Goal: Information Seeking & Learning: Find specific fact

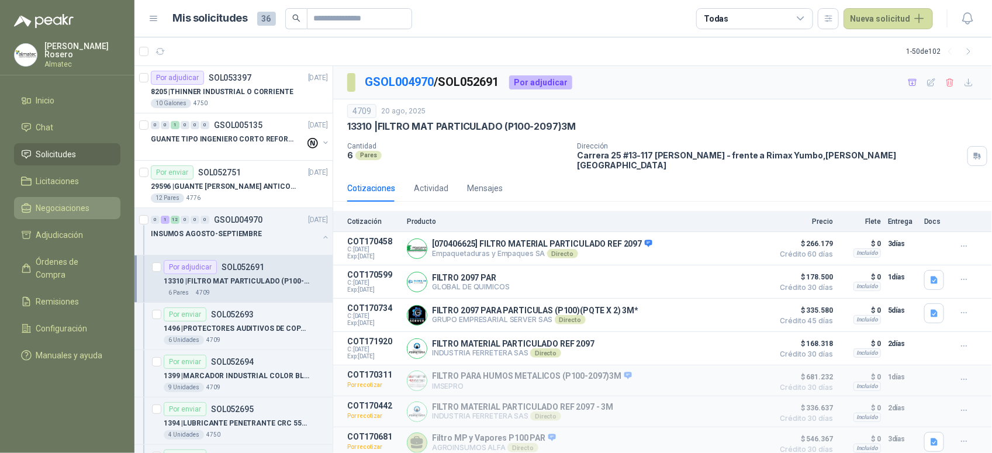
click at [72, 202] on span "Negociaciones" at bounding box center [63, 208] width 54 height 13
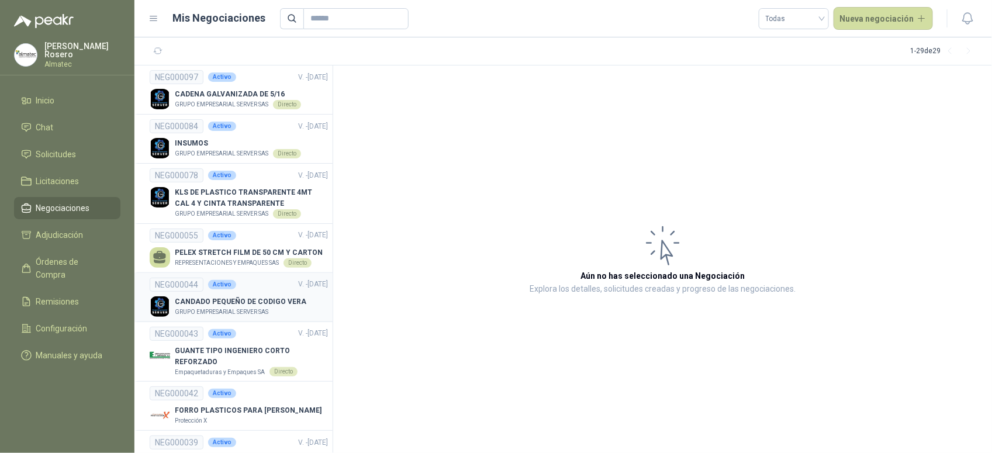
click at [226, 291] on div "NEG000044 Activo V. - 30/09/2025" at bounding box center [239, 285] width 178 height 14
click at [264, 311] on p "GRUPO EMPRESARIAL SERVER SAS" at bounding box center [222, 311] width 94 height 9
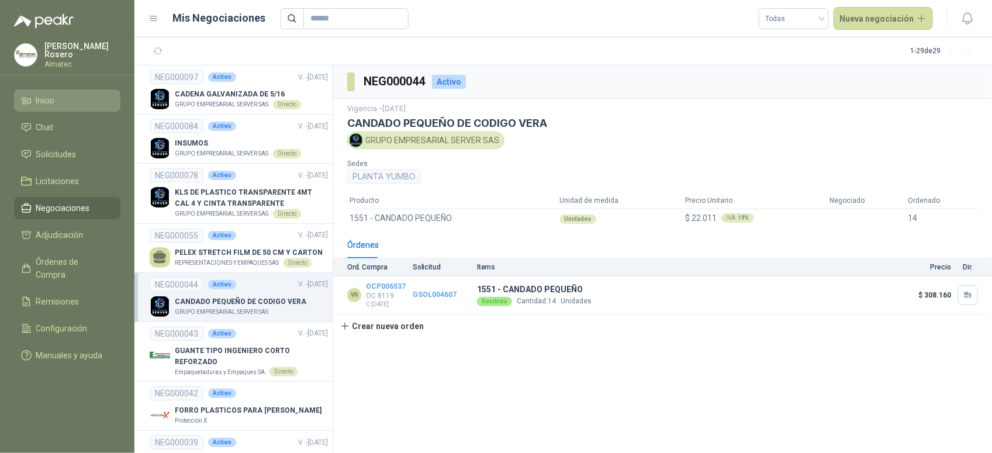
click at [73, 100] on li "Inicio" at bounding box center [67, 100] width 92 height 13
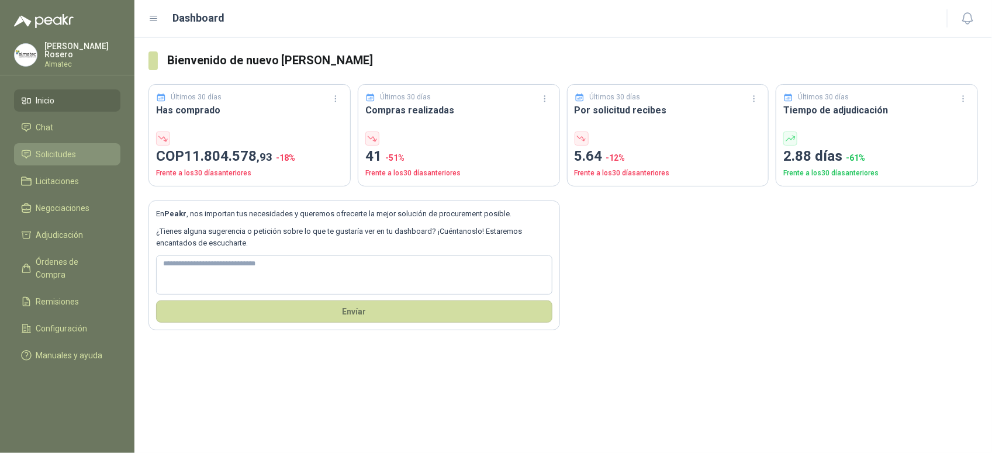
click at [83, 143] on link "Solicitudes" at bounding box center [67, 154] width 106 height 22
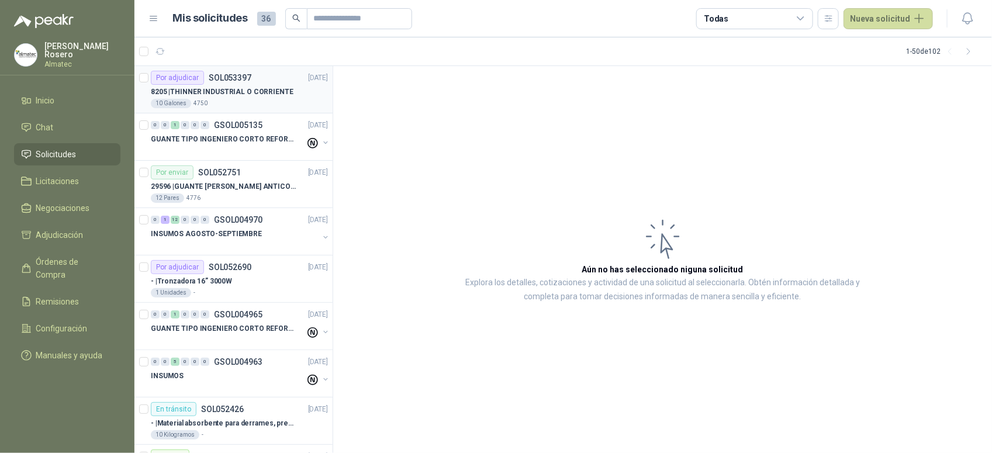
click at [281, 95] on p "8205 | THINNER INDUSTRIAL O CORRIENTE" at bounding box center [222, 92] width 143 height 11
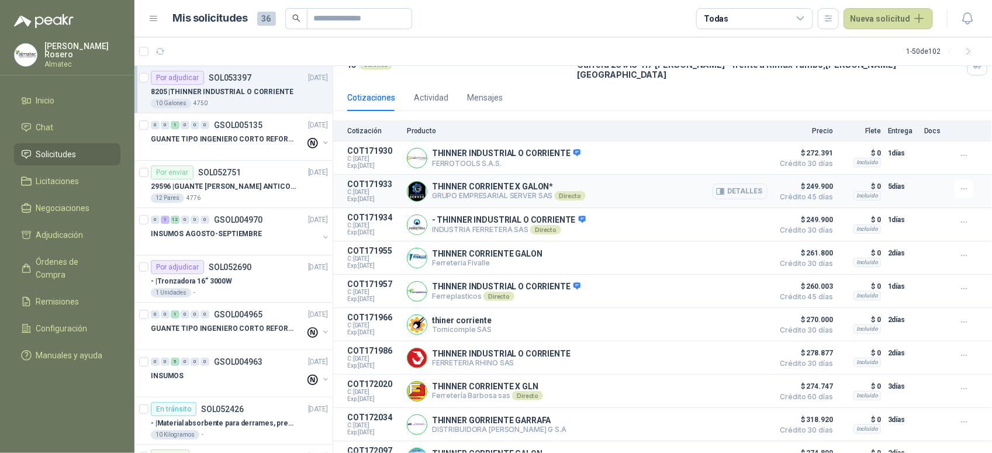
scroll to position [114, 0]
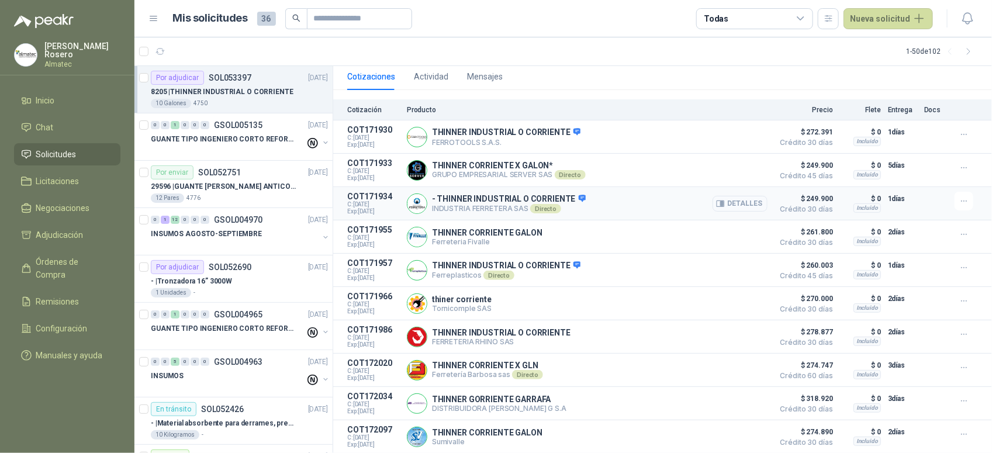
click at [739, 196] on button "Detalles" at bounding box center [740, 204] width 55 height 16
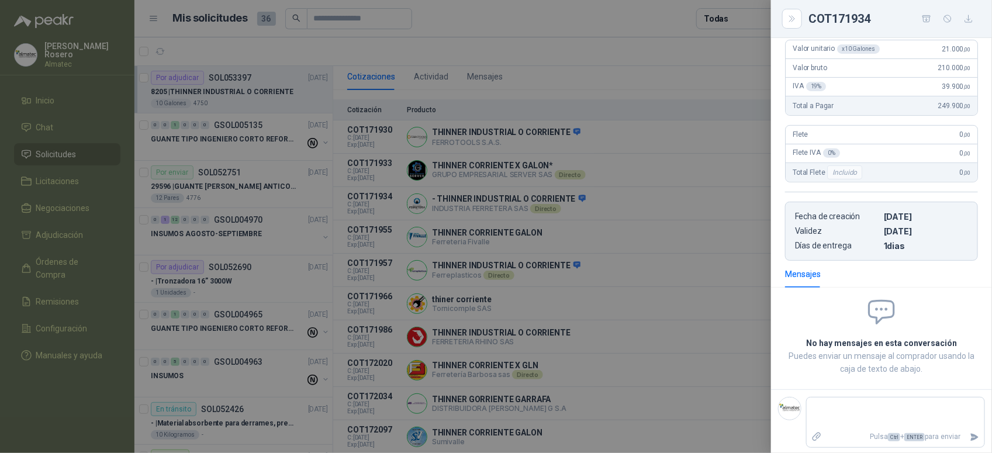
scroll to position [0, 0]
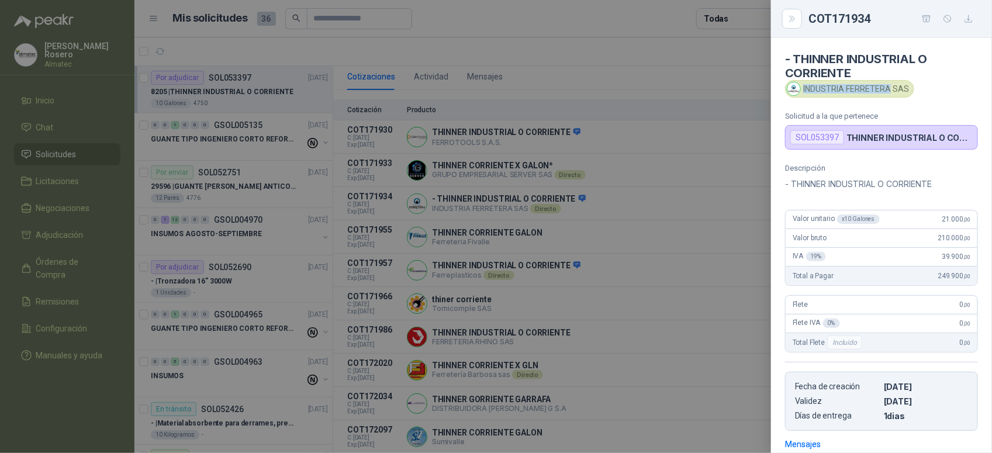
drag, startPoint x: 804, startPoint y: 92, endPoint x: 890, endPoint y: 91, distance: 85.9
click at [890, 91] on div "INDUSTRIA FERRETERA SAS" at bounding box center [849, 89] width 129 height 18
copy div "INDUSTRIA FERRETERA"
click at [889, 94] on div "INDUSTRIA FERRETERA SAS" at bounding box center [849, 89] width 129 height 18
drag, startPoint x: 889, startPoint y: 94, endPoint x: 969, endPoint y: 214, distance: 144.9
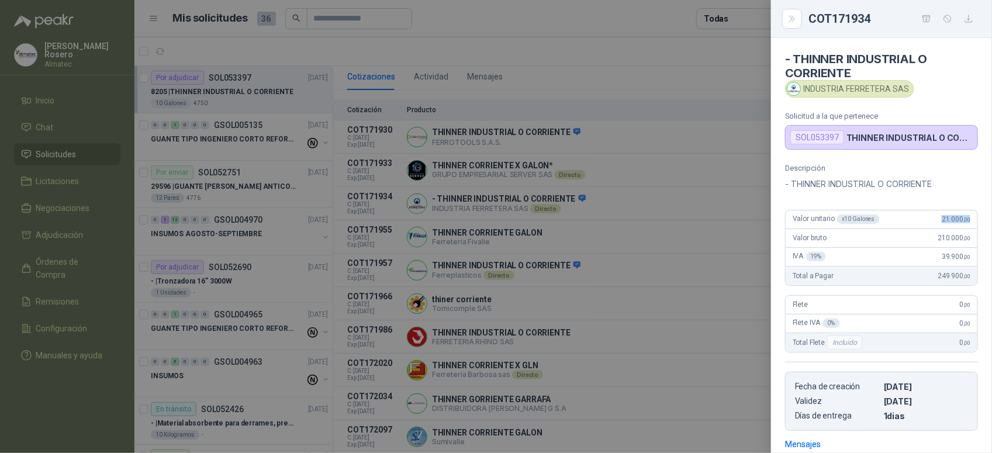
click at [969, 214] on div "Descripción - THINNER INDUSTRIAL O CORRIENTE Valor unitario x 10 Galones 21.000…" at bounding box center [881, 297] width 221 height 267
copy span "21.000 ,00"
click at [637, 51] on div at bounding box center [496, 226] width 992 height 453
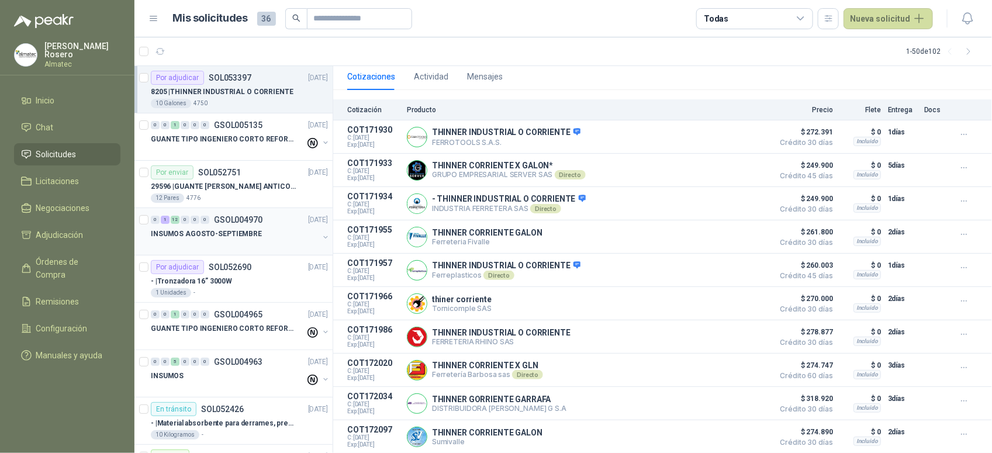
click at [321, 238] on button "button" at bounding box center [325, 237] width 9 height 9
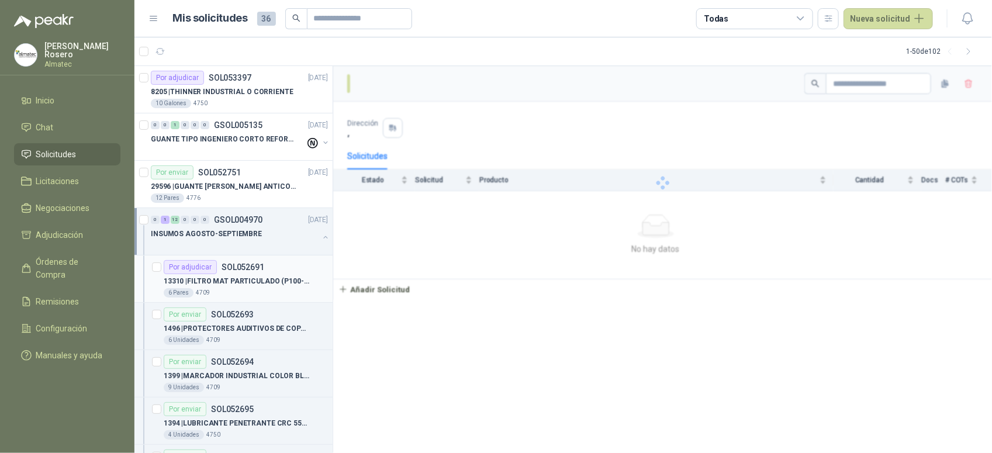
click at [262, 290] on div "6 Pares 4709" at bounding box center [246, 292] width 164 height 9
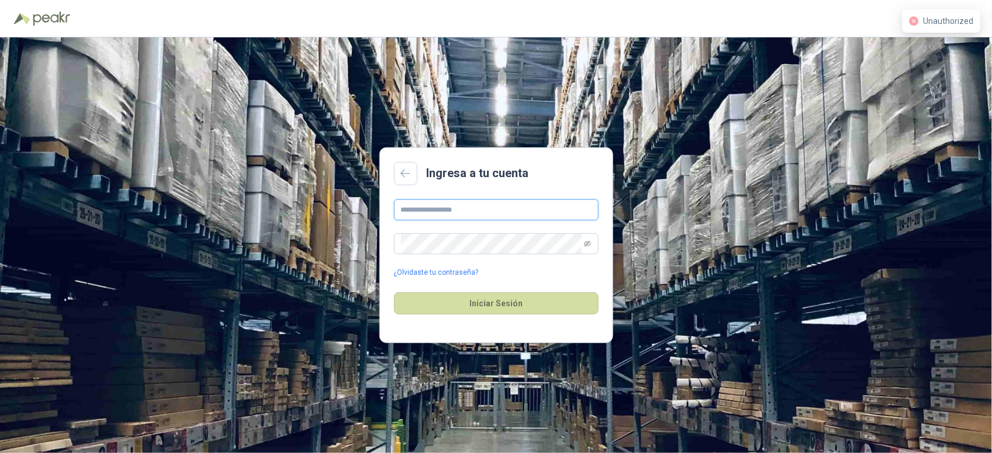
type input "**********"
click at [477, 320] on div "Iniciar Sesión" at bounding box center [496, 303] width 205 height 50
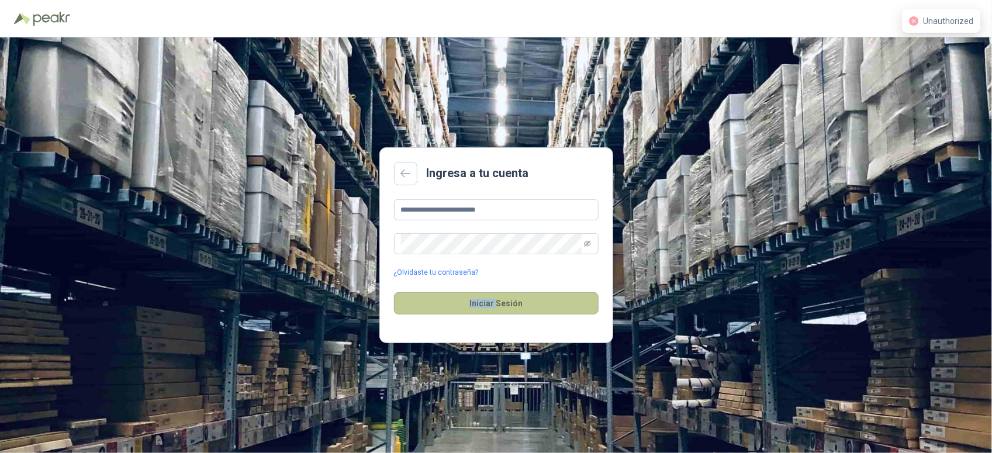
drag, startPoint x: 477, startPoint y: 320, endPoint x: 489, endPoint y: 314, distance: 13.1
click at [486, 314] on button "Iniciar Sesión" at bounding box center [496, 303] width 205 height 22
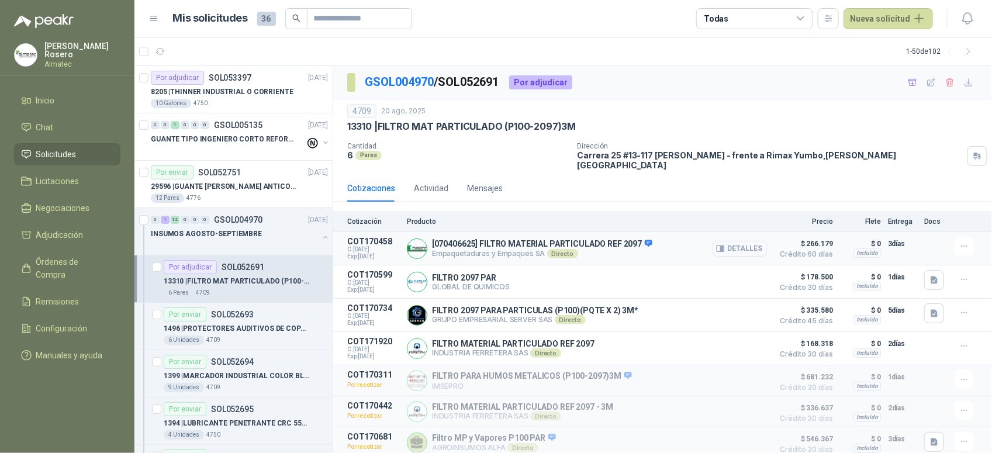
click at [775, 241] on span "$ 266.179" at bounding box center [804, 244] width 58 height 14
click at [745, 241] on button "Detalles" at bounding box center [740, 249] width 55 height 16
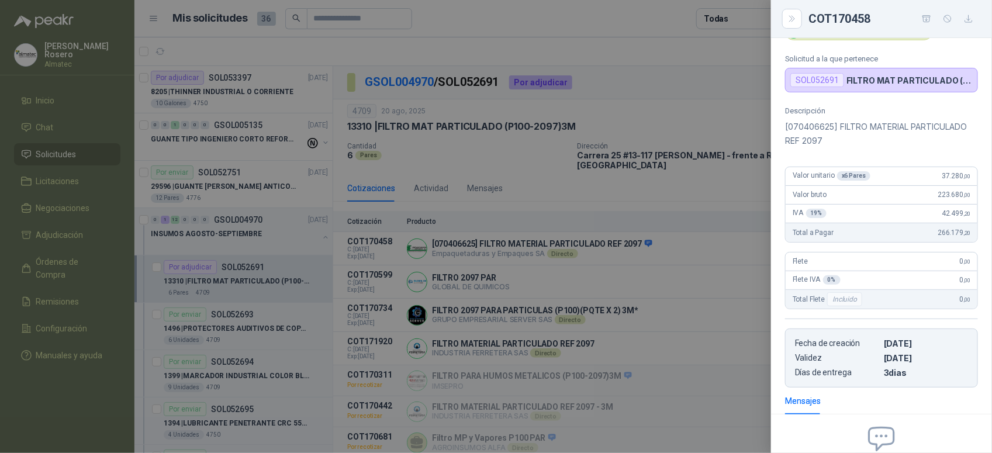
scroll to position [38, 0]
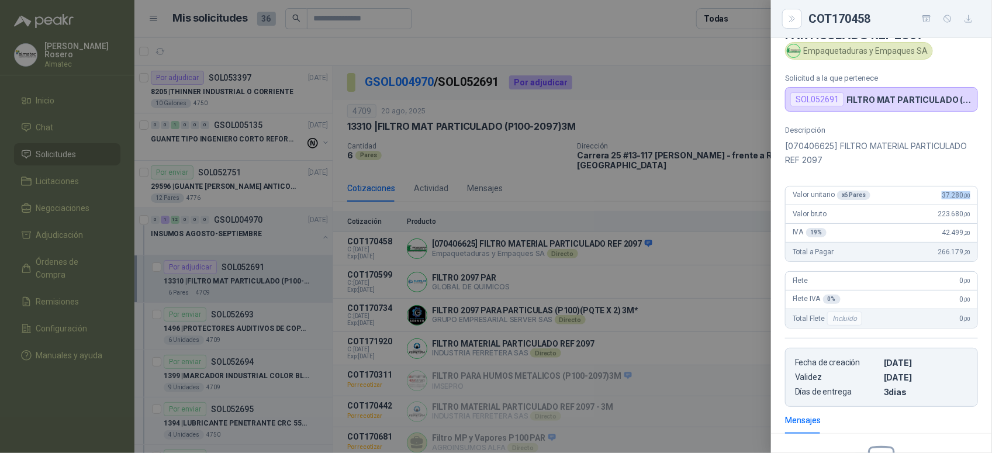
drag, startPoint x: 931, startPoint y: 197, endPoint x: 966, endPoint y: 200, distance: 35.2
click at [966, 200] on div "Valor unitario x 6 Pares 37.280 ,00" at bounding box center [882, 195] width 192 height 19
copy span "37.280 ,00"
drag, startPoint x: 649, startPoint y: 256, endPoint x: 571, endPoint y: 430, distance: 191.0
click at [649, 256] on div at bounding box center [496, 226] width 992 height 453
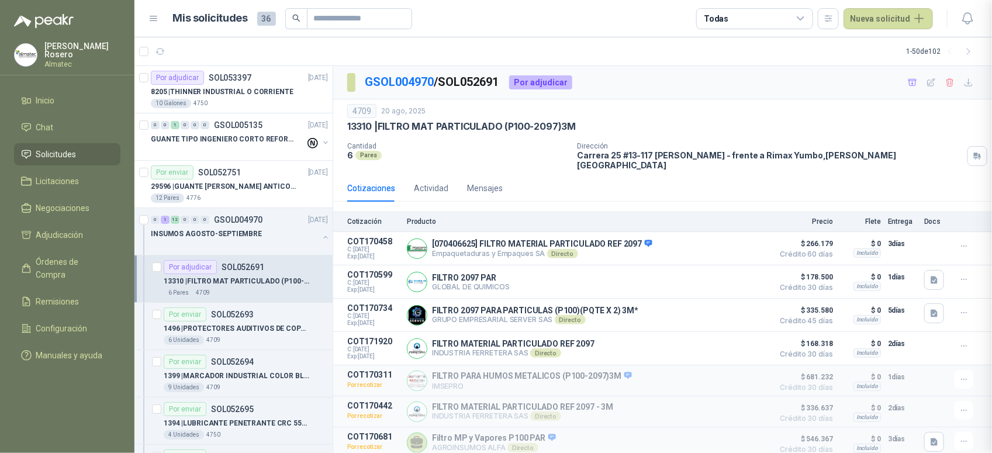
scroll to position [190, 0]
click at [566, 175] on div "Cotizaciones Actividad Mensajes" at bounding box center [662, 188] width 631 height 27
